Goal: Transaction & Acquisition: Subscribe to service/newsletter

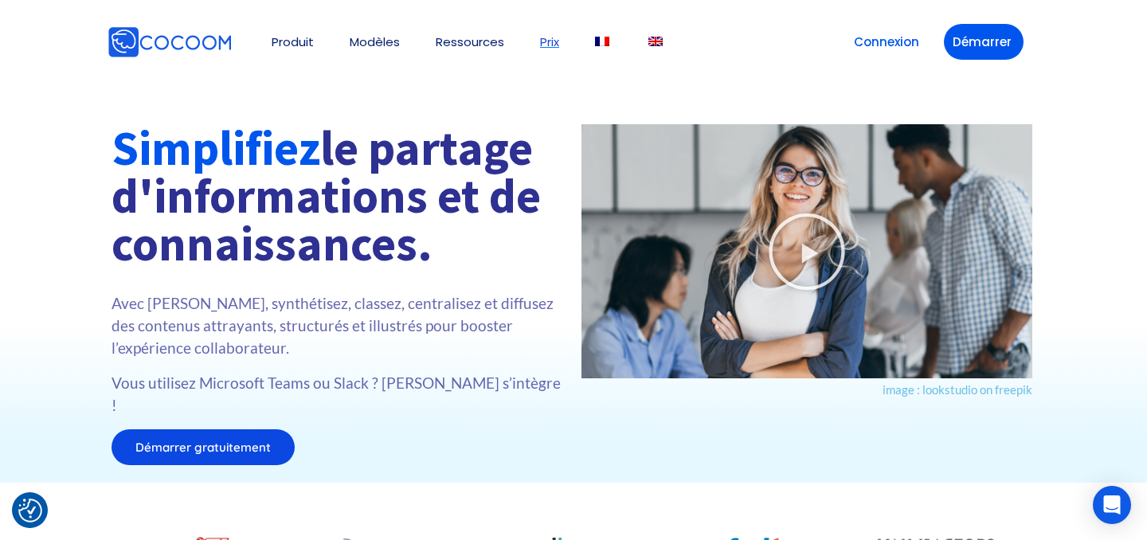
click at [546, 45] on link "Prix" at bounding box center [549, 42] width 19 height 12
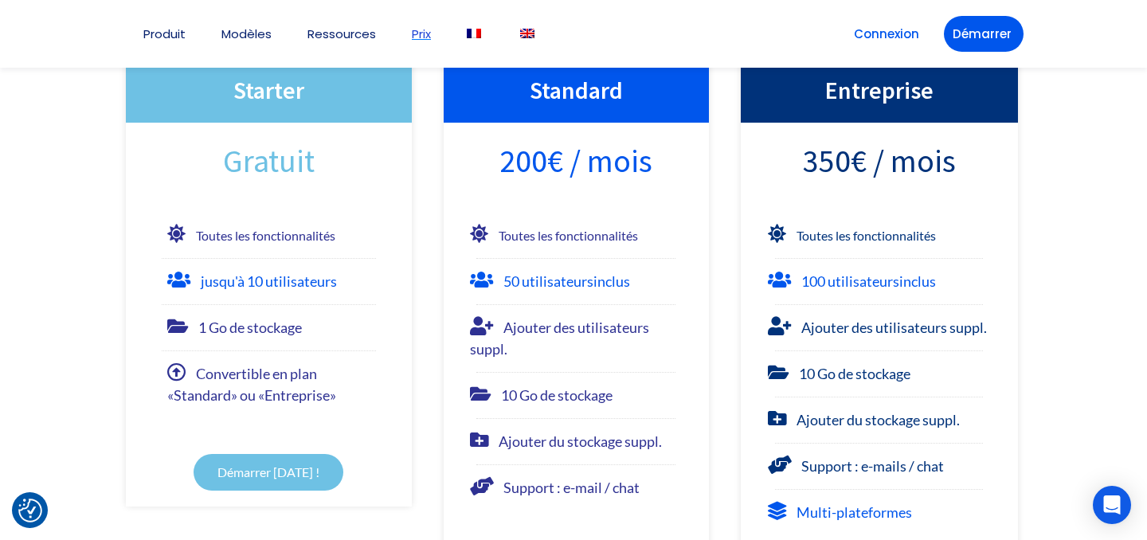
scroll to position [262, 0]
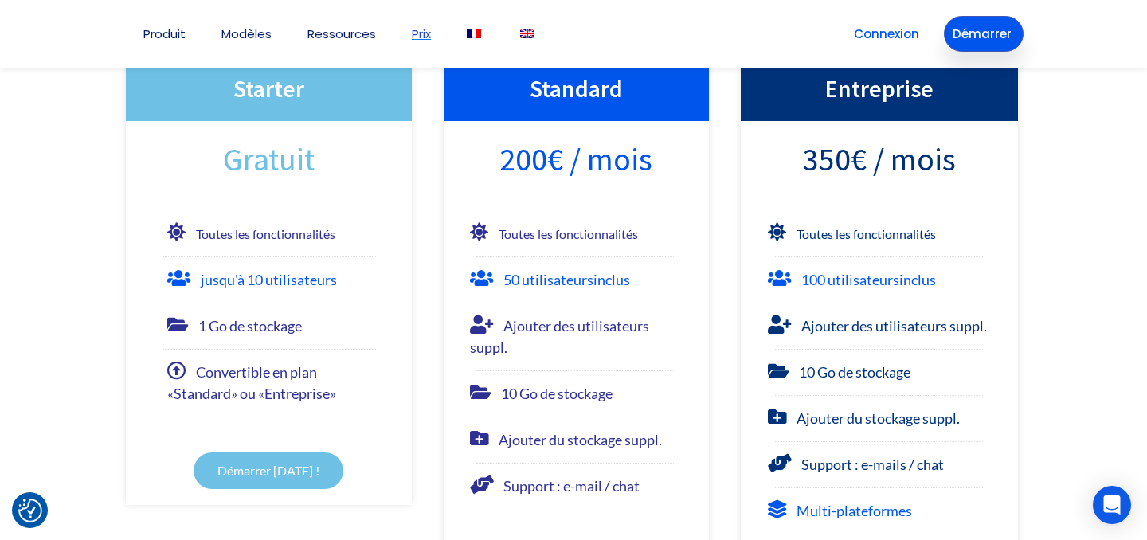
click at [970, 33] on link "Démarrer" at bounding box center [984, 34] width 80 height 36
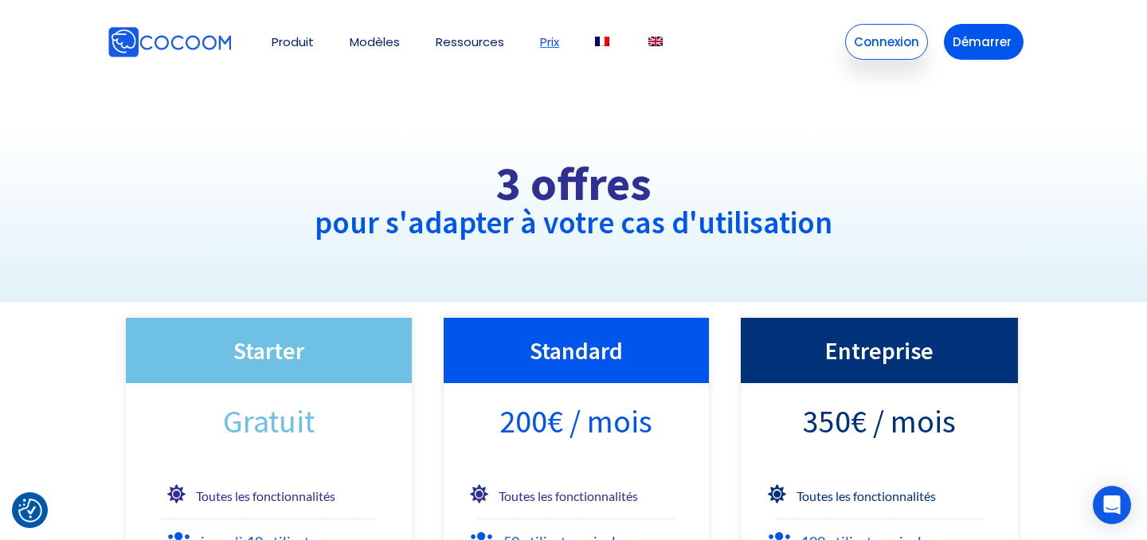
click at [884, 38] on link "Connexion" at bounding box center [886, 42] width 83 height 36
